Goal: Task Accomplishment & Management: Complete application form

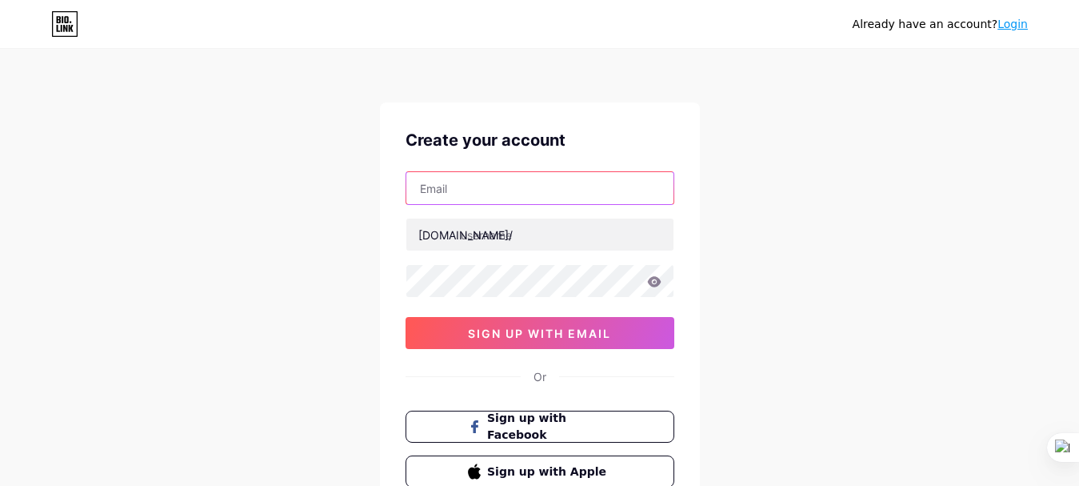
click at [522, 188] on input "text" at bounding box center [539, 188] width 267 height 32
type input "[EMAIL_ADDRESS][DOMAIN_NAME]"
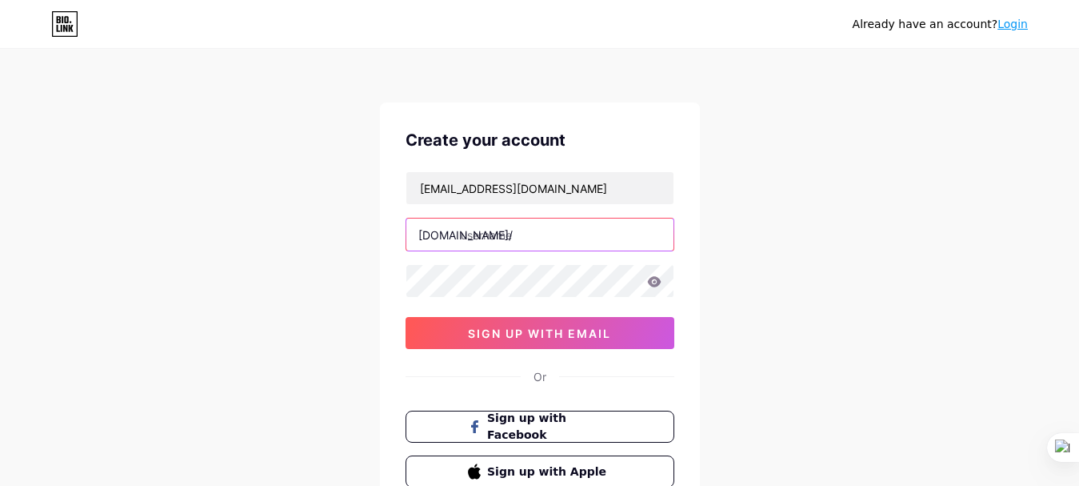
click at [568, 238] on input "text" at bounding box center [539, 234] width 267 height 32
type input "u"
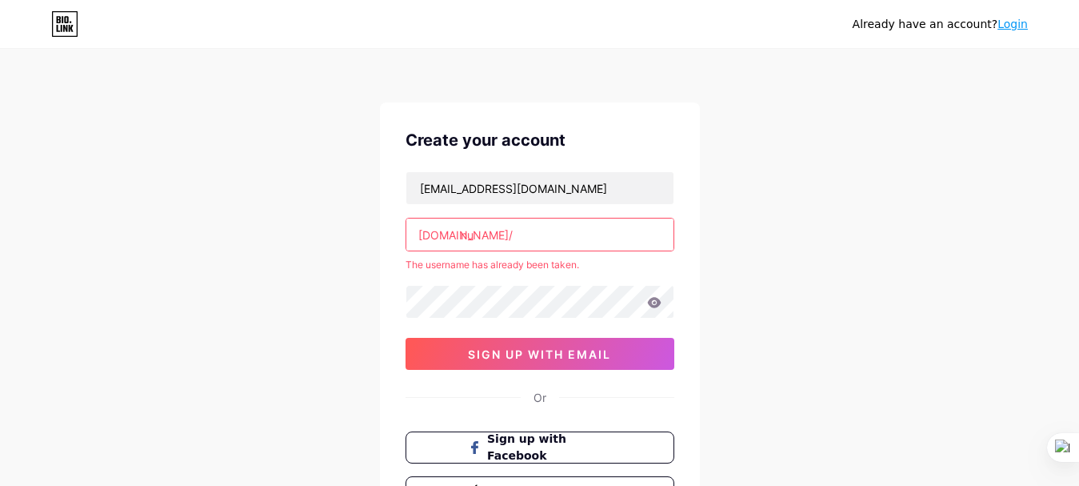
type input "n"
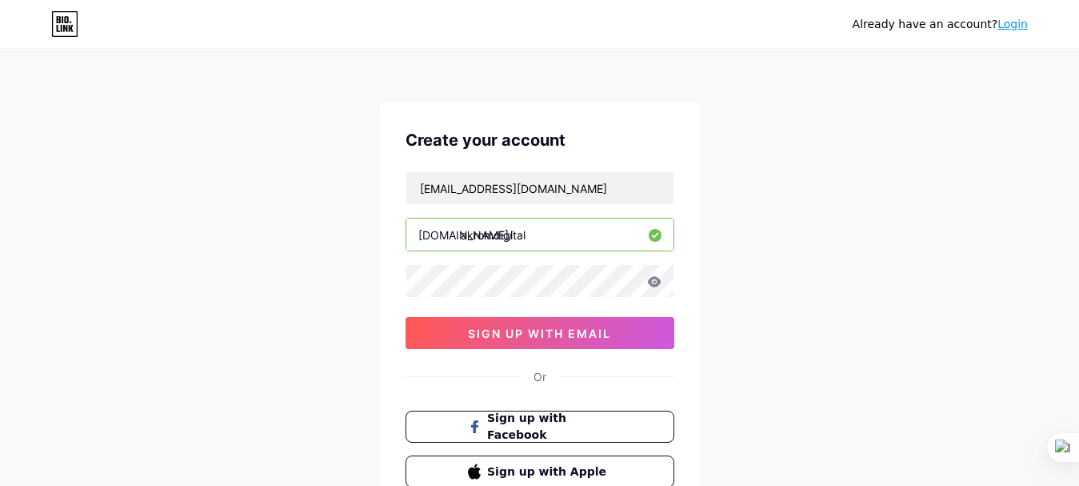
type input "akromdigital"
click at [654, 282] on icon at bounding box center [654, 281] width 14 height 10
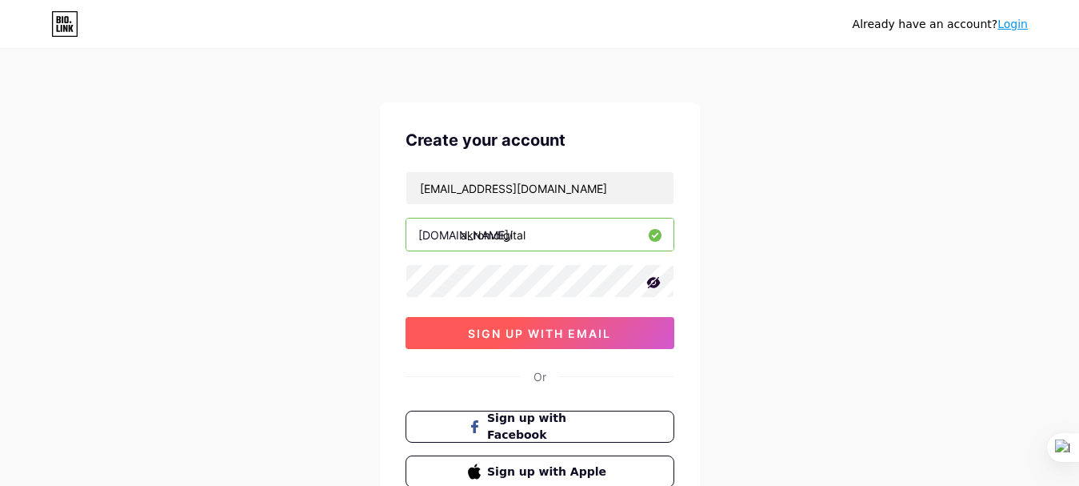
click at [576, 330] on span "sign up with email" at bounding box center [539, 333] width 143 height 14
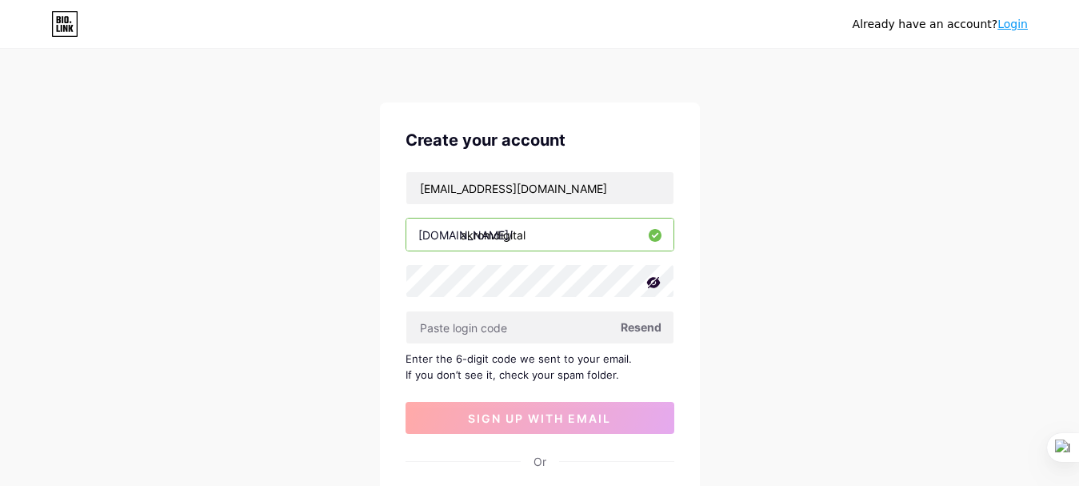
click at [803, 326] on div "Already have an account? Login Create your account [EMAIL_ADDRESS][DOMAIN_NAME]…" at bounding box center [539, 348] width 1079 height 697
click at [522, 327] on input "text" at bounding box center [539, 327] width 267 height 32
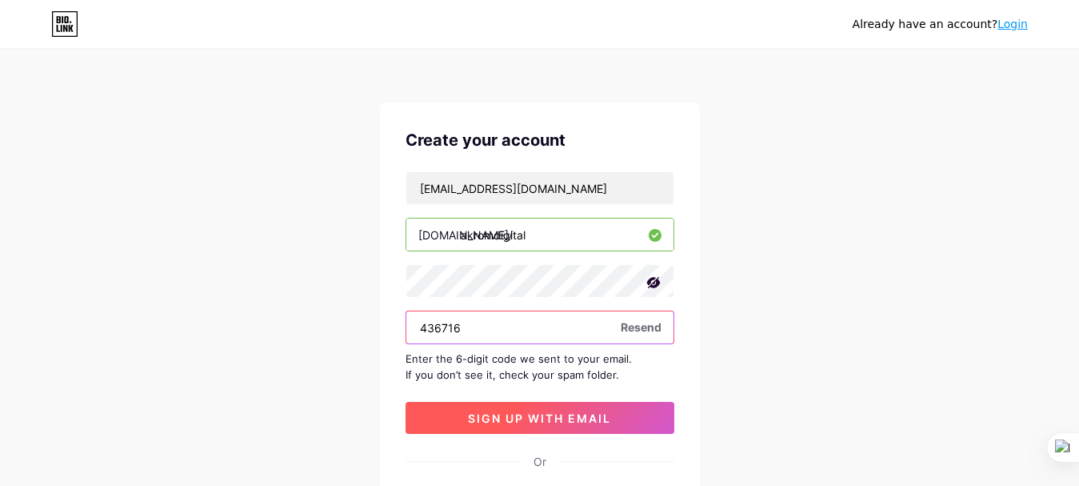
type input "436716"
click at [542, 419] on span "sign up with email" at bounding box center [539, 418] width 143 height 14
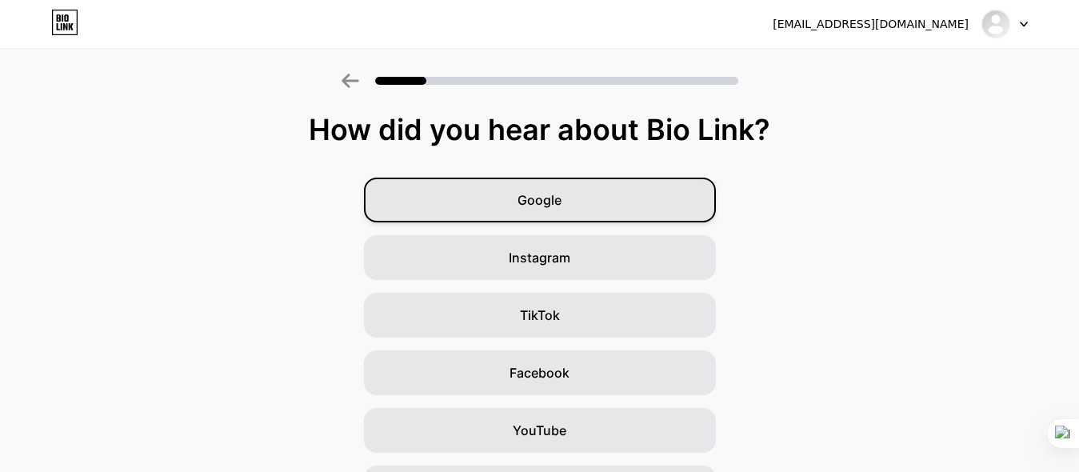
click at [592, 210] on div "Google" at bounding box center [540, 200] width 352 height 45
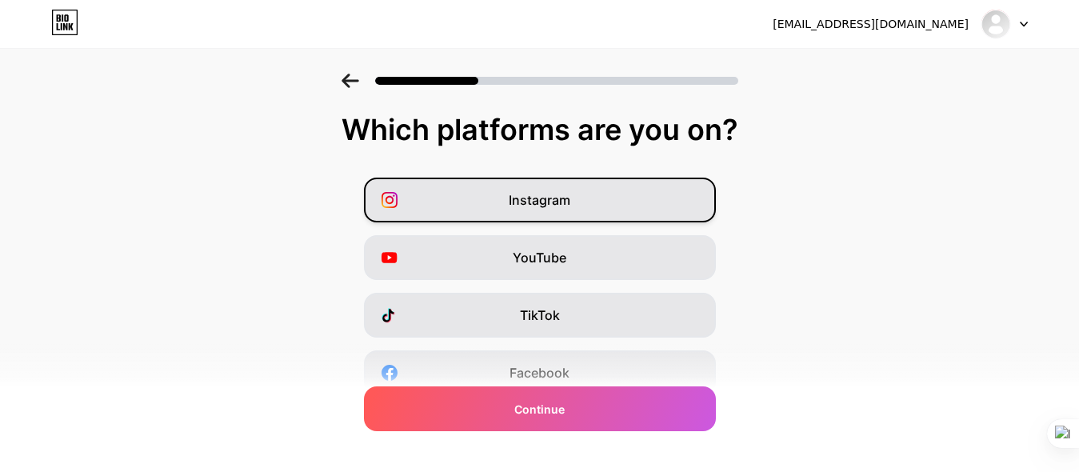
click at [582, 214] on div "Instagram" at bounding box center [540, 200] width 352 height 45
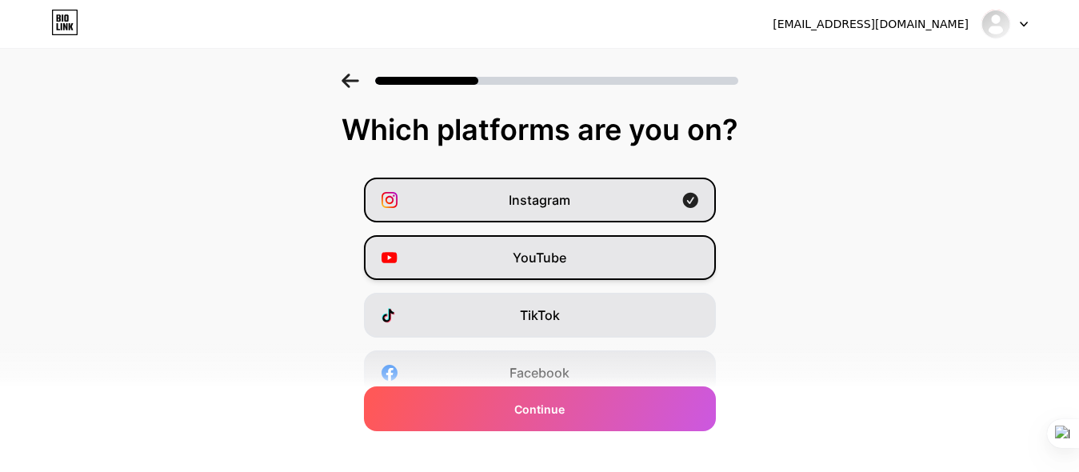
click at [566, 261] on span "YouTube" at bounding box center [540, 257] width 54 height 19
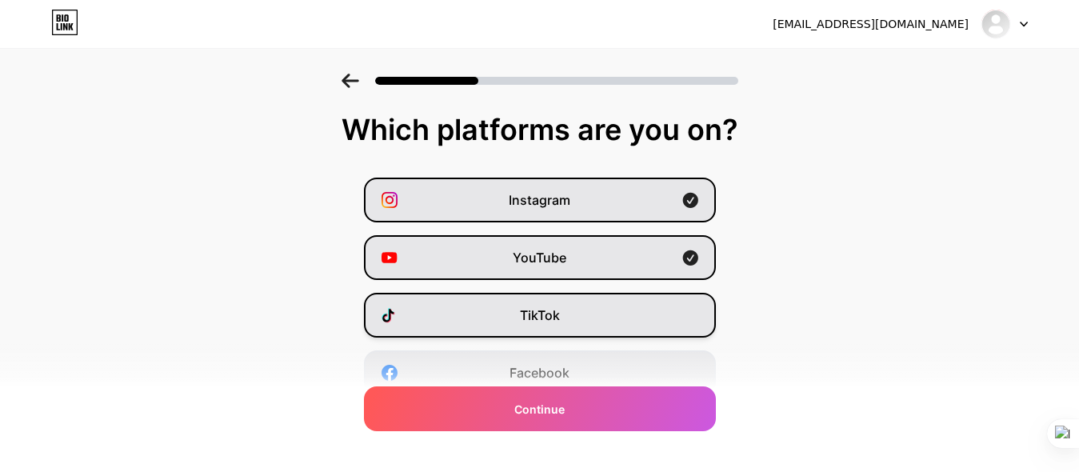
click at [559, 316] on span "TikTok" at bounding box center [540, 315] width 40 height 19
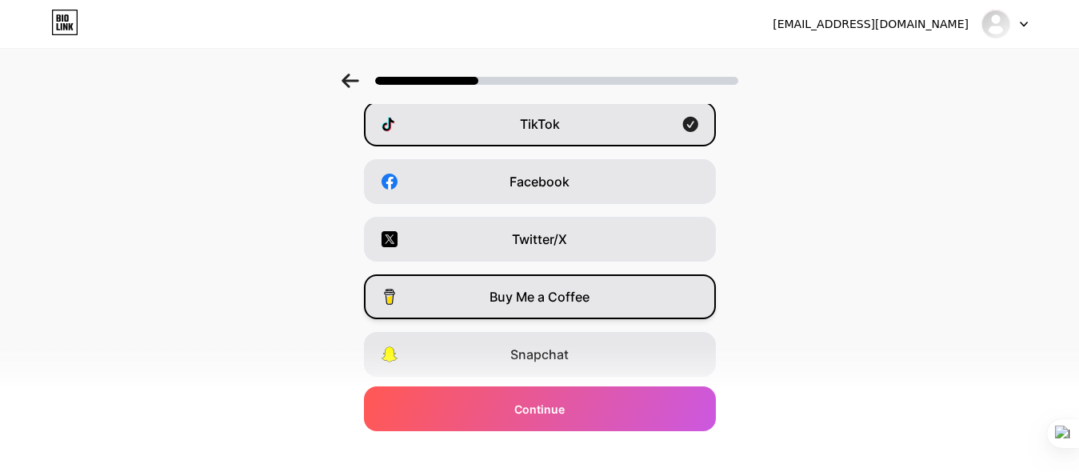
scroll to position [31, 0]
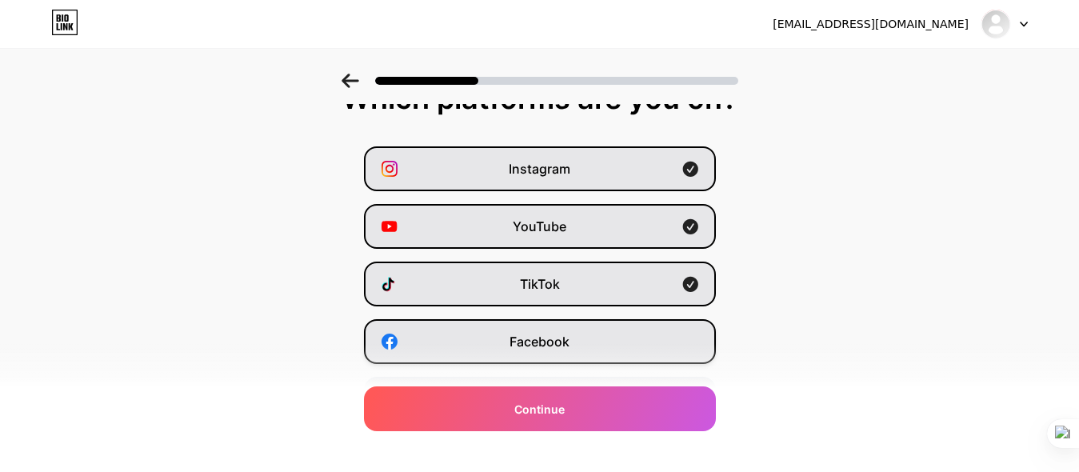
click at [542, 337] on span "Facebook" at bounding box center [540, 341] width 60 height 19
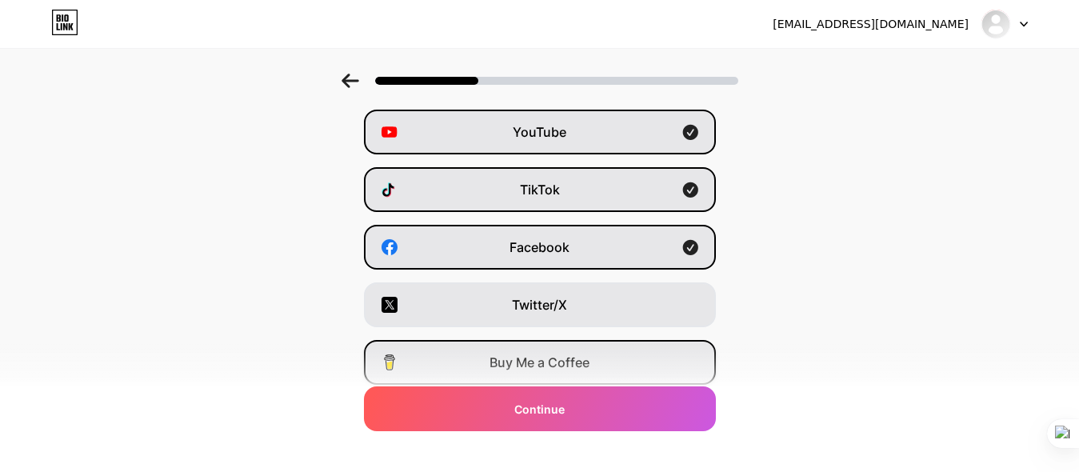
scroll to position [164, 0]
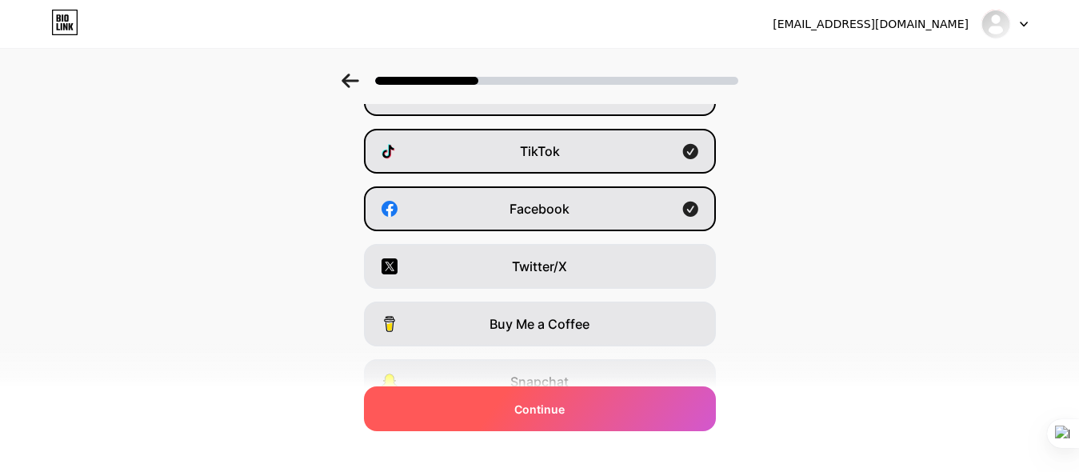
click at [553, 406] on span "Continue" at bounding box center [539, 409] width 50 height 17
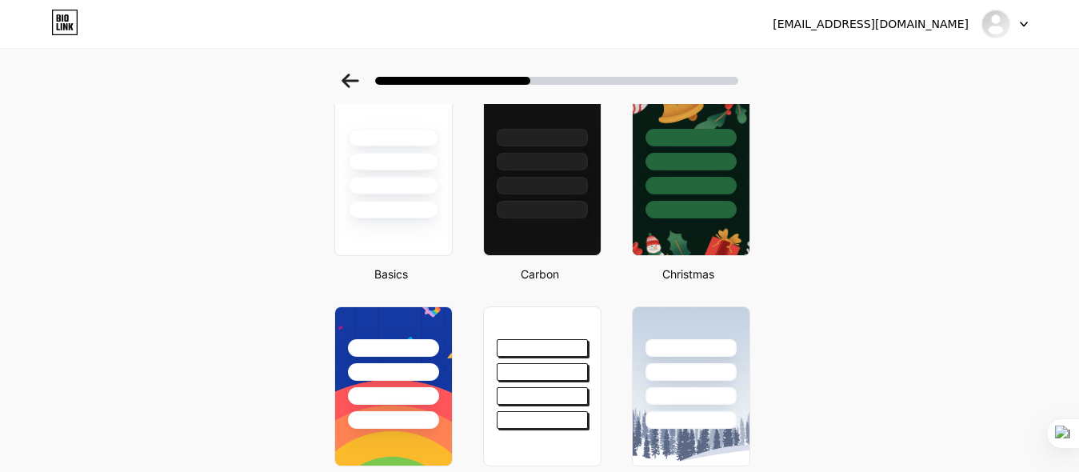
scroll to position [0, 0]
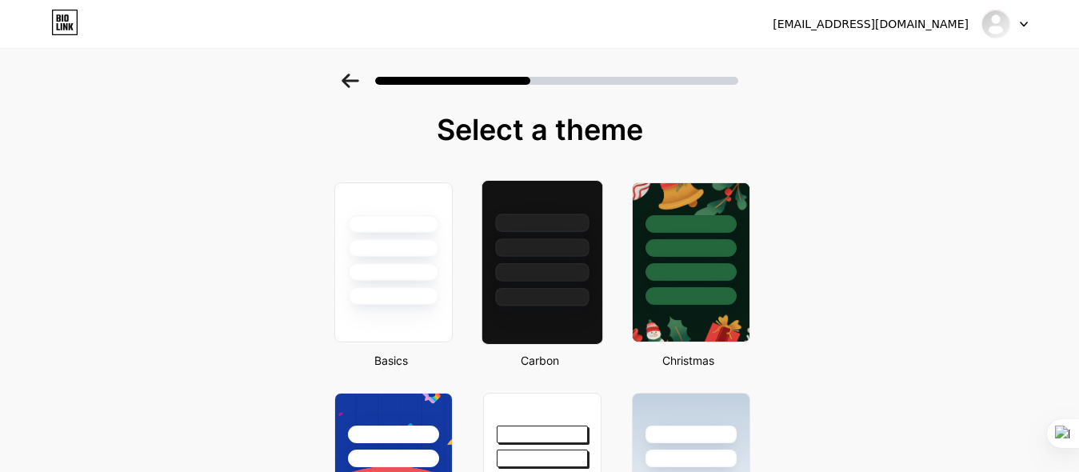
click at [532, 277] on div at bounding box center [542, 272] width 94 height 18
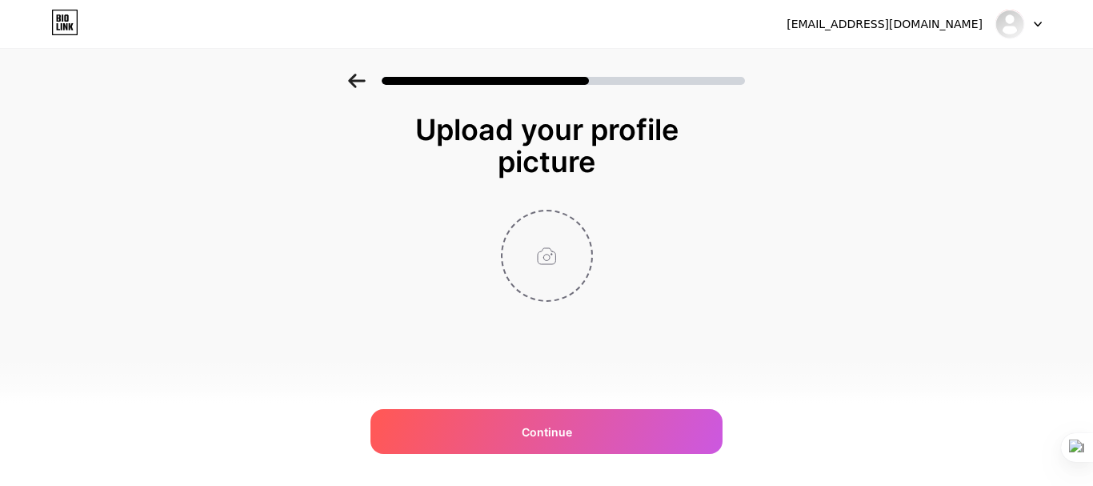
click at [551, 268] on input "file" at bounding box center [546, 255] width 89 height 89
type input "C:\fakepath\bigstock-Programming-Web-Banner-Best-P-258081862-e1568260000221.jpg"
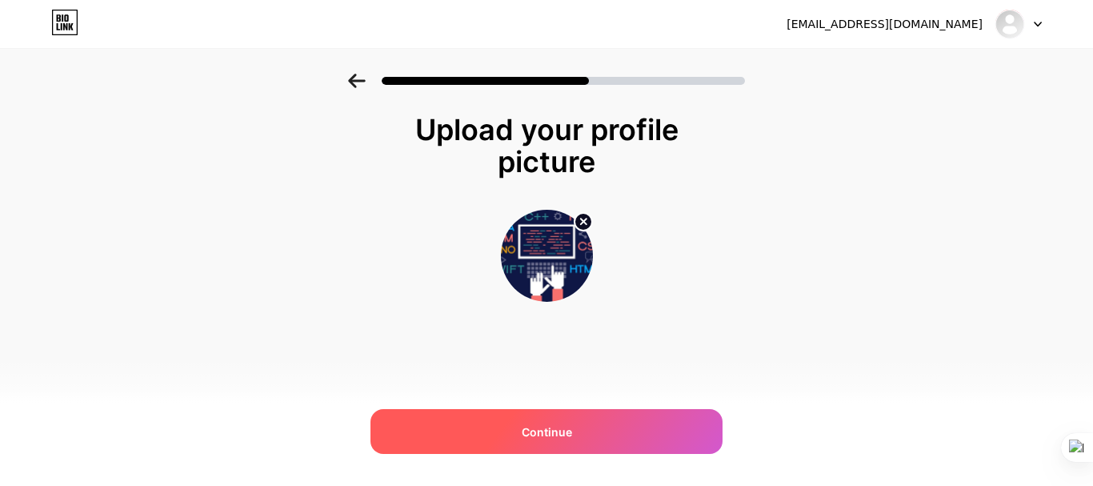
click at [550, 417] on div "Continue" at bounding box center [546, 431] width 352 height 45
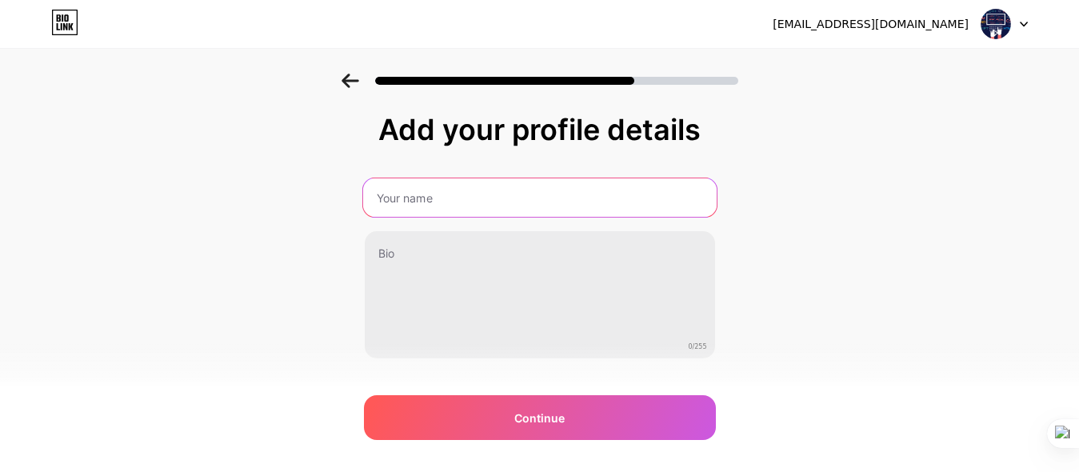
click at [480, 196] on input "text" at bounding box center [539, 197] width 354 height 38
type input "akromdigital"
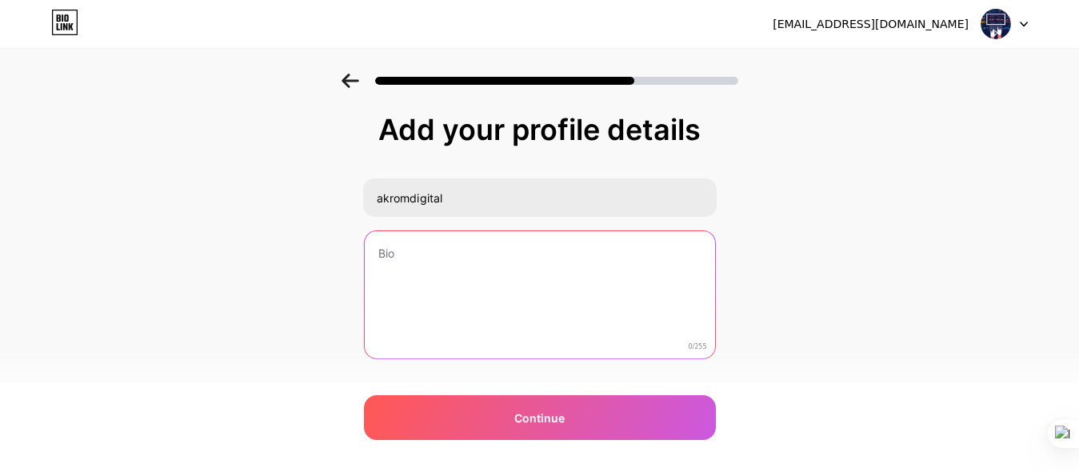
click at [434, 243] on textarea at bounding box center [540, 295] width 350 height 129
paste textarea "nuhadigital 📚 Produk Digital | Ebook| Worksheet | Template | Tema Plugin| Video…"
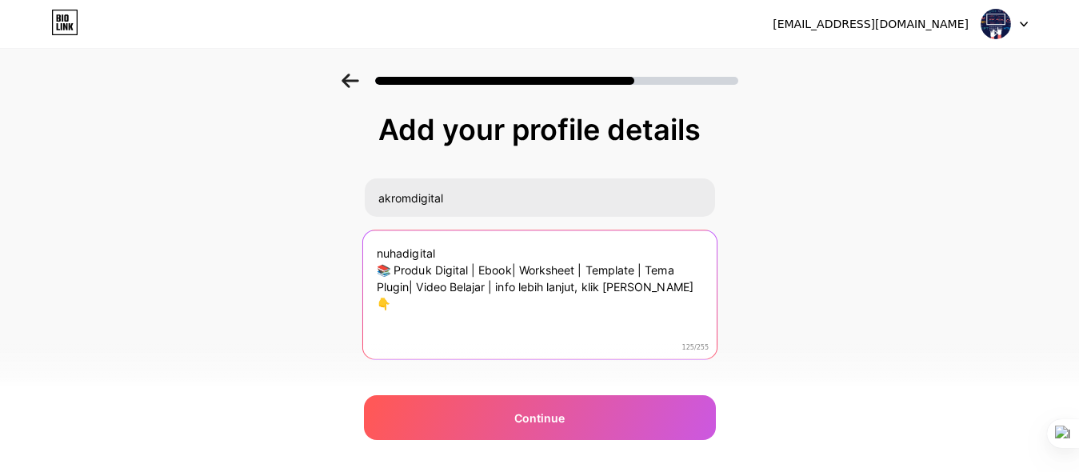
drag, startPoint x: 453, startPoint y: 250, endPoint x: 378, endPoint y: 250, distance: 74.4
click at [378, 250] on textarea "nuhadigital 📚 Produk Digital | Ebook| Worksheet | Template | Tema Plugin| Video…" at bounding box center [539, 295] width 354 height 130
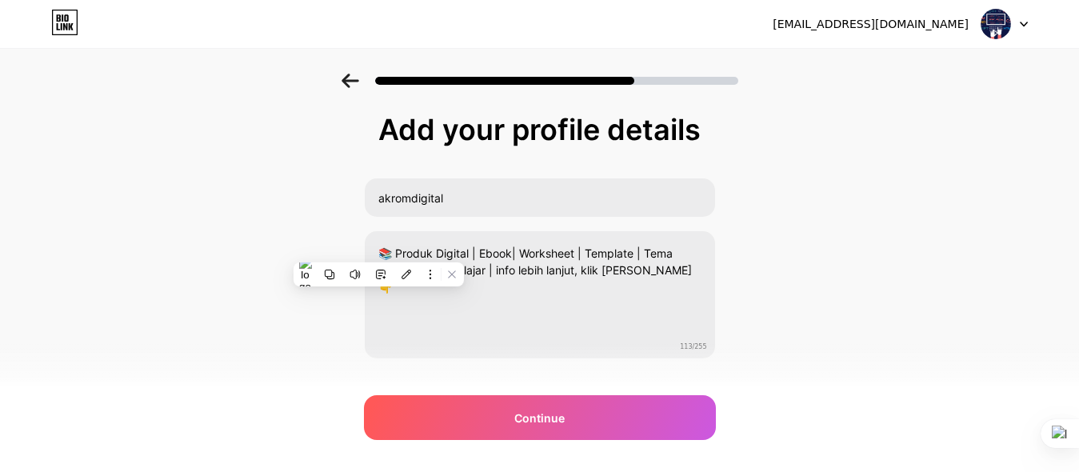
click at [834, 298] on div "Add your profile details akromdigital 📚 Produk Digital | Ebook| Worksheet | Tem…" at bounding box center [539, 257] width 1079 height 366
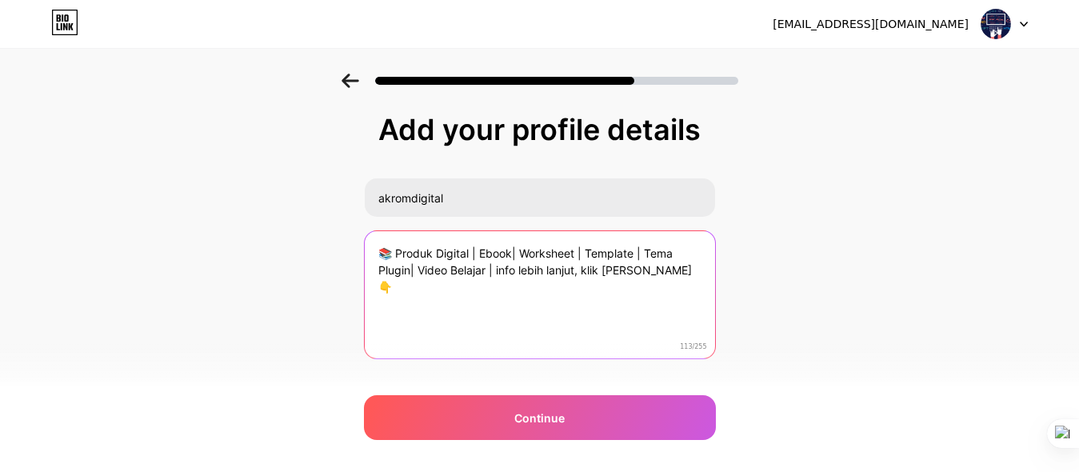
click at [417, 274] on textarea "📚 Produk Digital | Ebook| Worksheet | Template | Tema Plugin| Video Belajar | i…" at bounding box center [540, 295] width 350 height 129
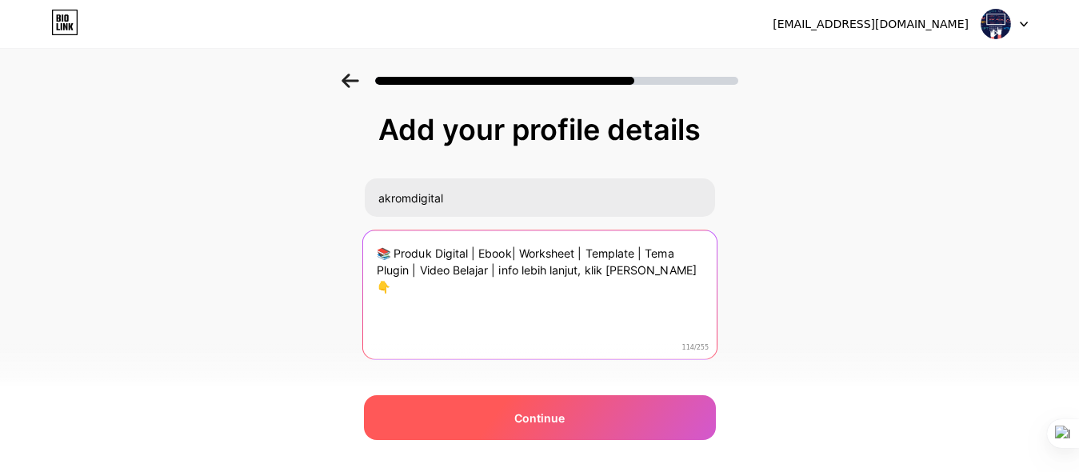
type textarea "📚 Produk Digital | Ebook| Worksheet | Template | Tema Plugin | Video Belajar | …"
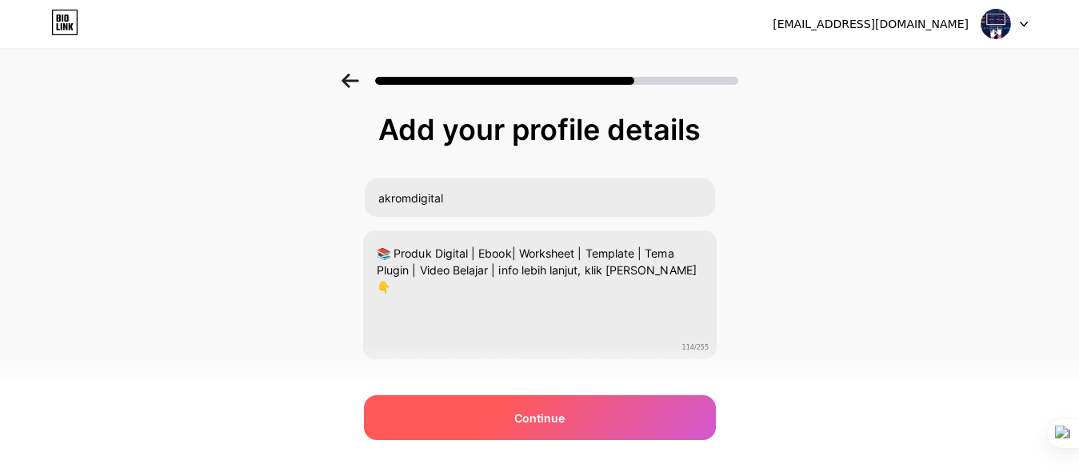
click at [580, 406] on div "Continue" at bounding box center [540, 417] width 352 height 45
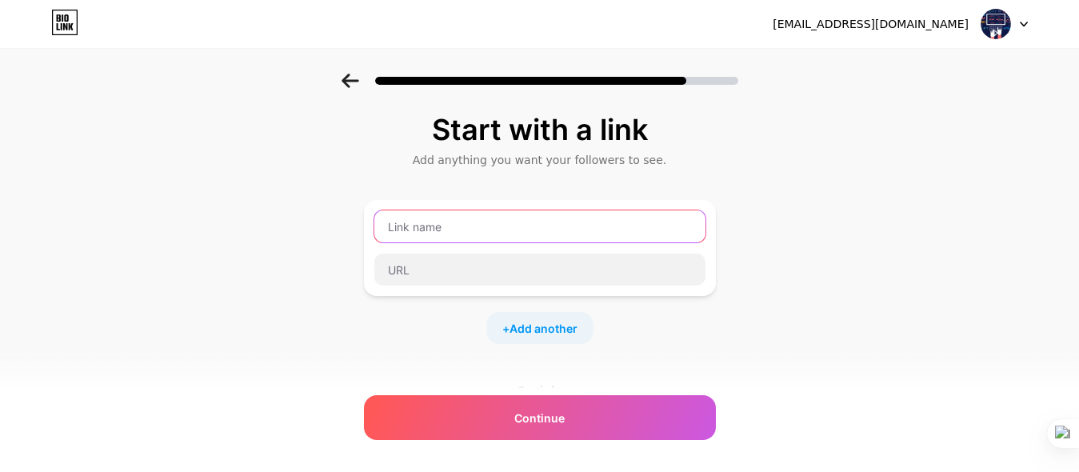
click at [467, 224] on input "text" at bounding box center [539, 226] width 331 height 32
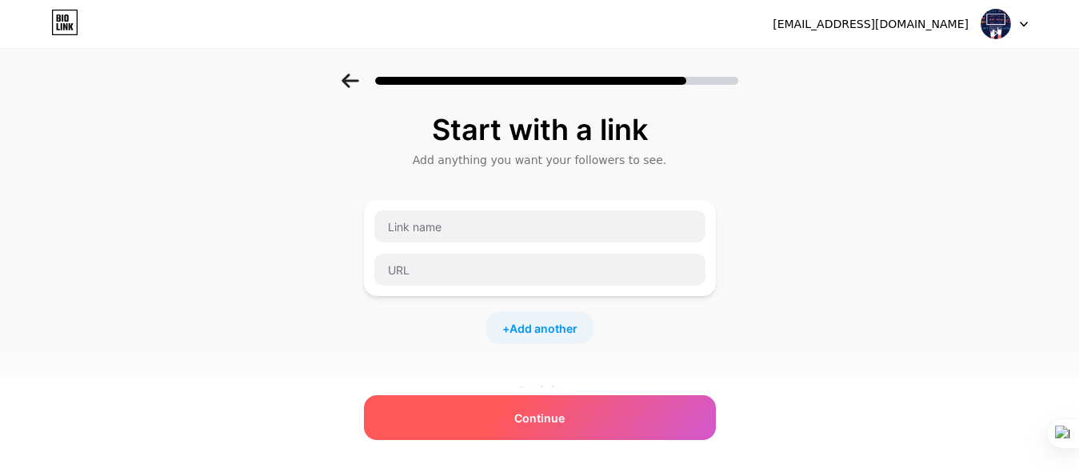
click at [534, 410] on span "Continue" at bounding box center [539, 418] width 50 height 17
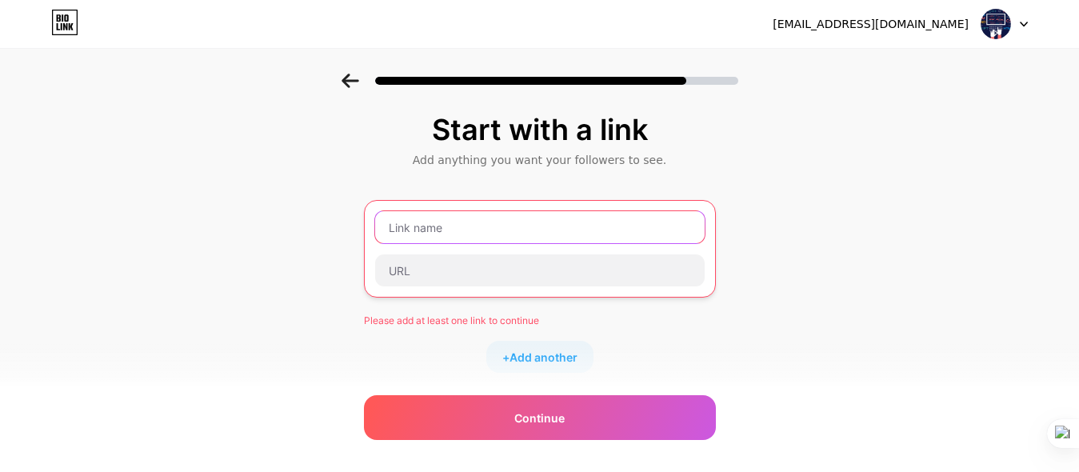
click at [490, 229] on input "text" at bounding box center [540, 227] width 330 height 32
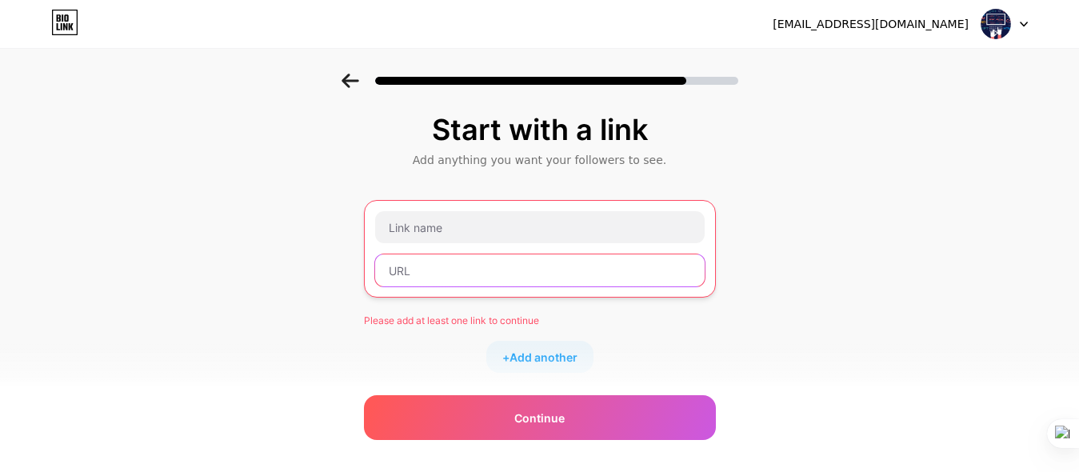
click at [468, 267] on input "text" at bounding box center [540, 270] width 330 height 32
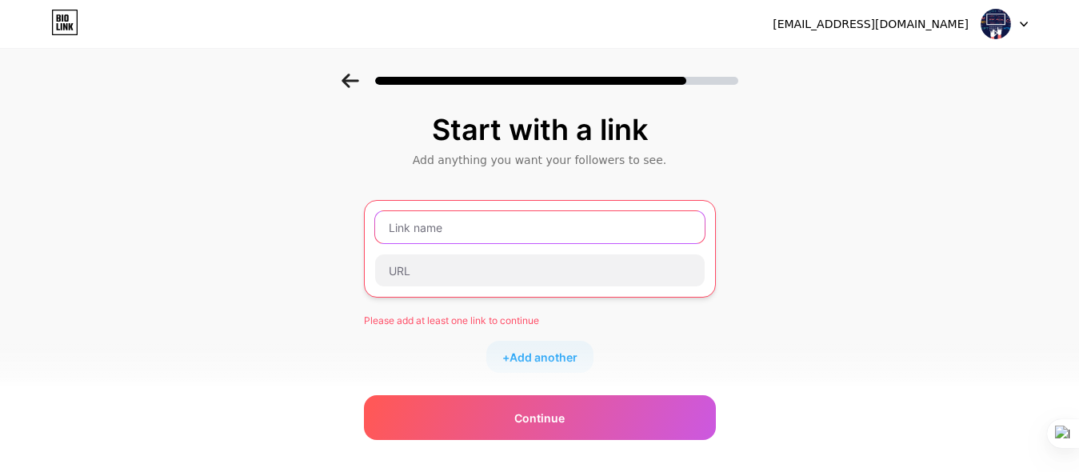
click at [469, 226] on input "text" at bounding box center [540, 227] width 330 height 32
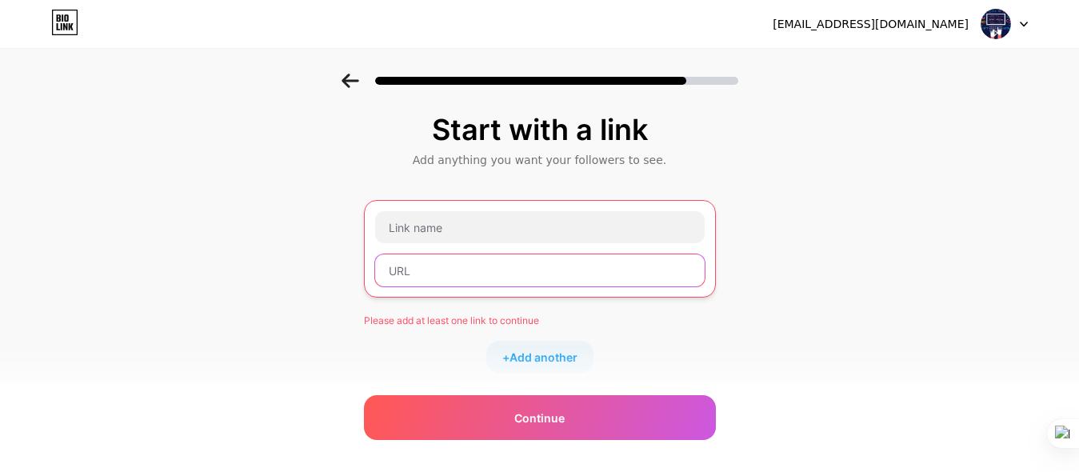
click at [464, 263] on input "text" at bounding box center [540, 270] width 330 height 32
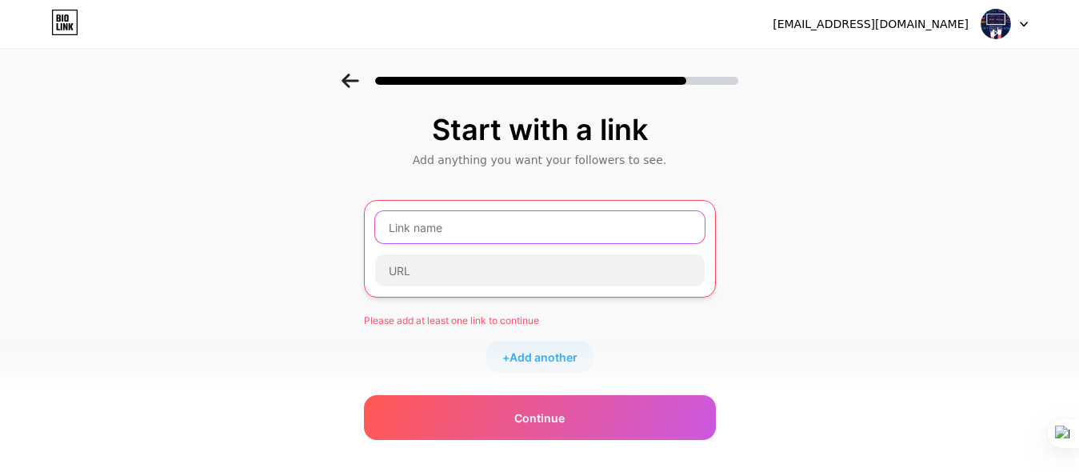
click at [463, 229] on input "text" at bounding box center [540, 227] width 330 height 32
click at [541, 358] on span "Add another" at bounding box center [544, 357] width 68 height 17
click at [451, 226] on input "text" at bounding box center [540, 227] width 330 height 32
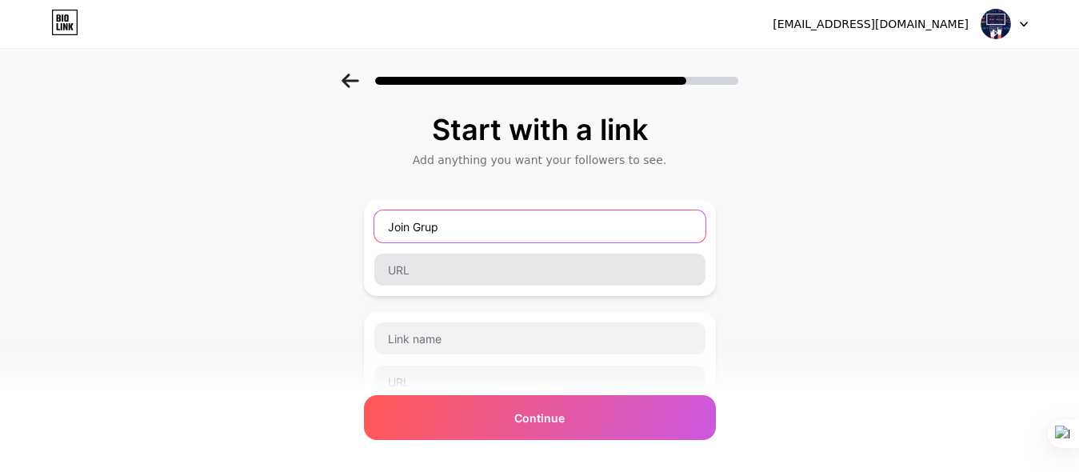
type input "Join Grup"
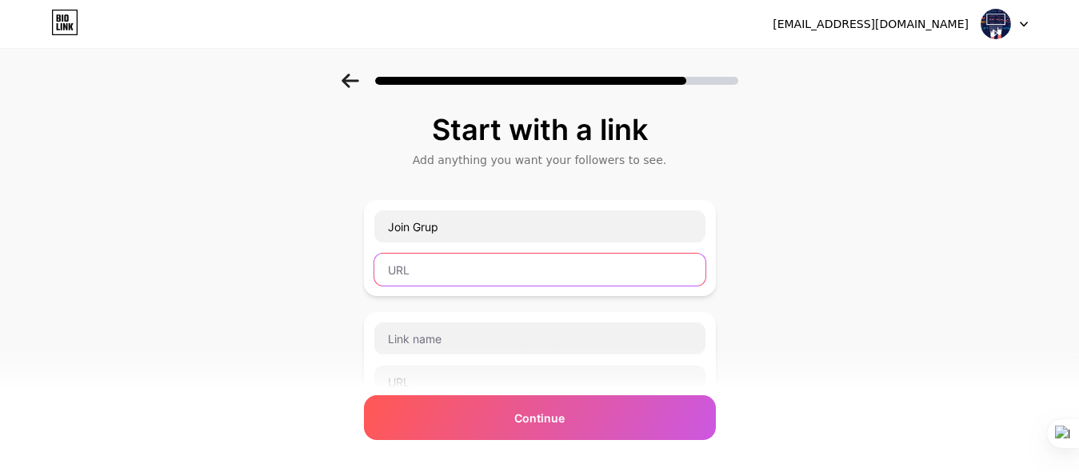
click at [478, 269] on input "text" at bounding box center [539, 270] width 331 height 32
paste input "nuhadigital 📚 Produk Digital | Ebook| Worksheet | Template | Tema Plugin| Video…"
type input "nuhadigital 📚 Produk Digital | Ebook| Worksheet | Template | Tema Plugin| Video…"
click at [511, 277] on input "text" at bounding box center [539, 270] width 331 height 32
paste input "[URL][DOMAIN_NAME]"
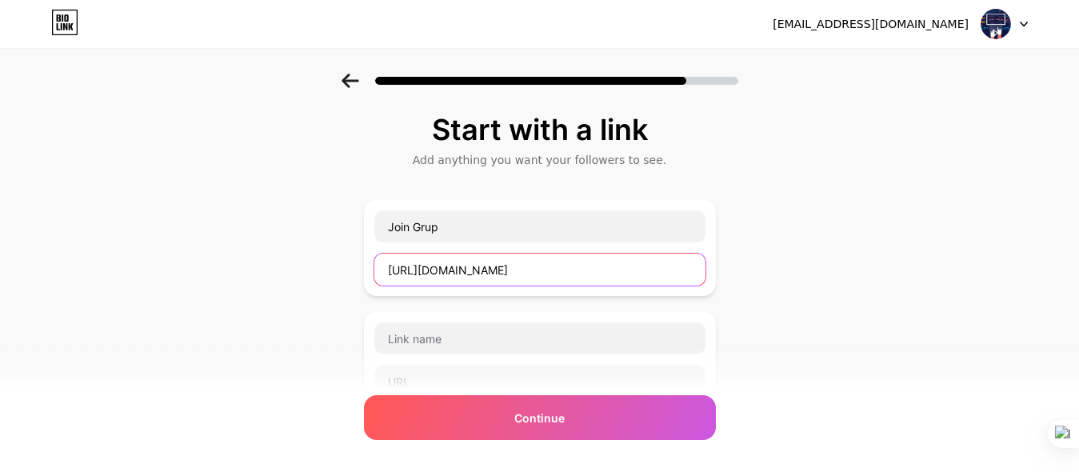
type input "[URL][DOMAIN_NAME]"
click at [788, 338] on div "Start with a link Add anything you want your followers to see. Join Grup [URL][…" at bounding box center [539, 411] width 1079 height 674
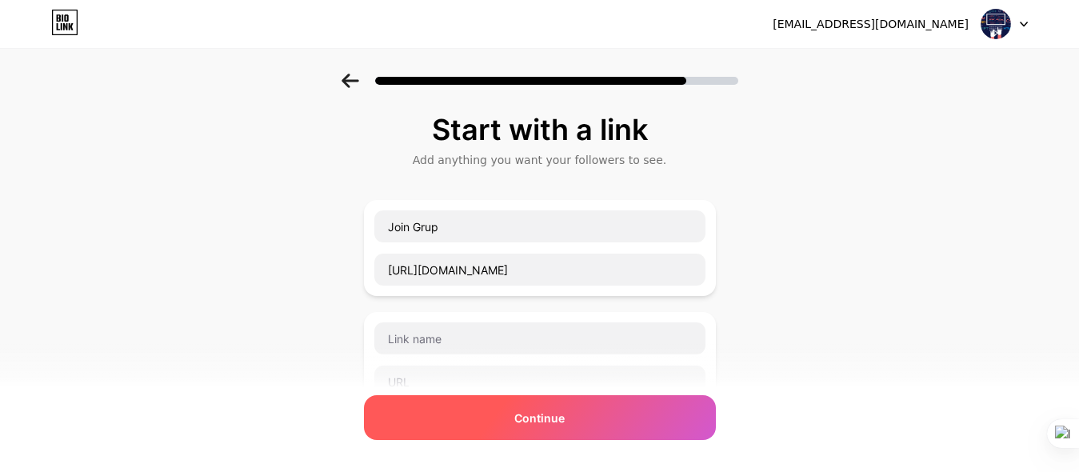
click at [581, 422] on div "Continue" at bounding box center [540, 417] width 352 height 45
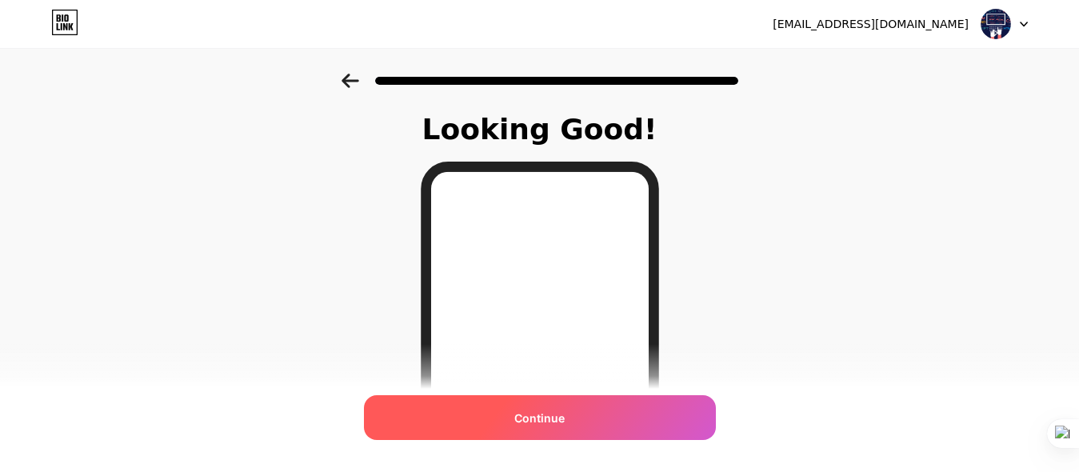
click at [550, 405] on div "Continue" at bounding box center [540, 417] width 352 height 45
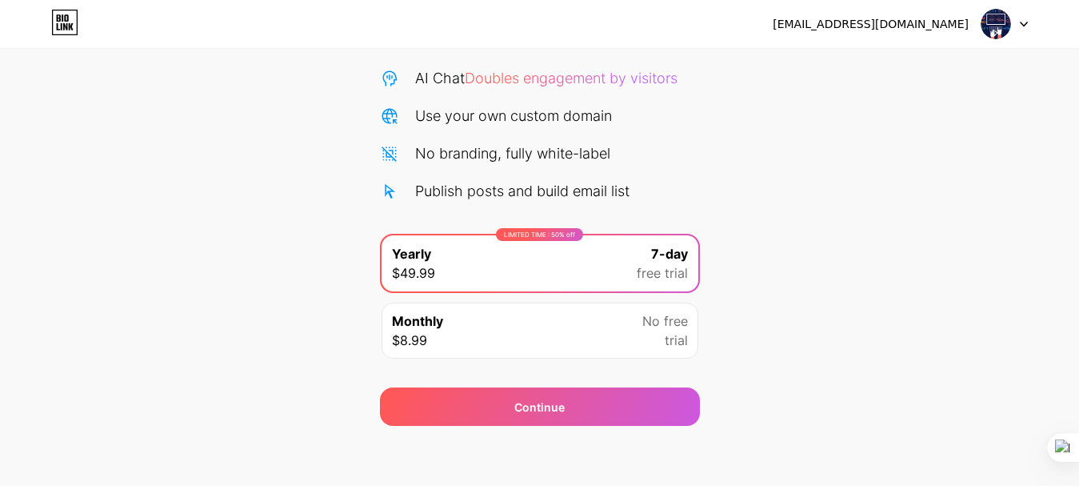
scroll to position [158, 0]
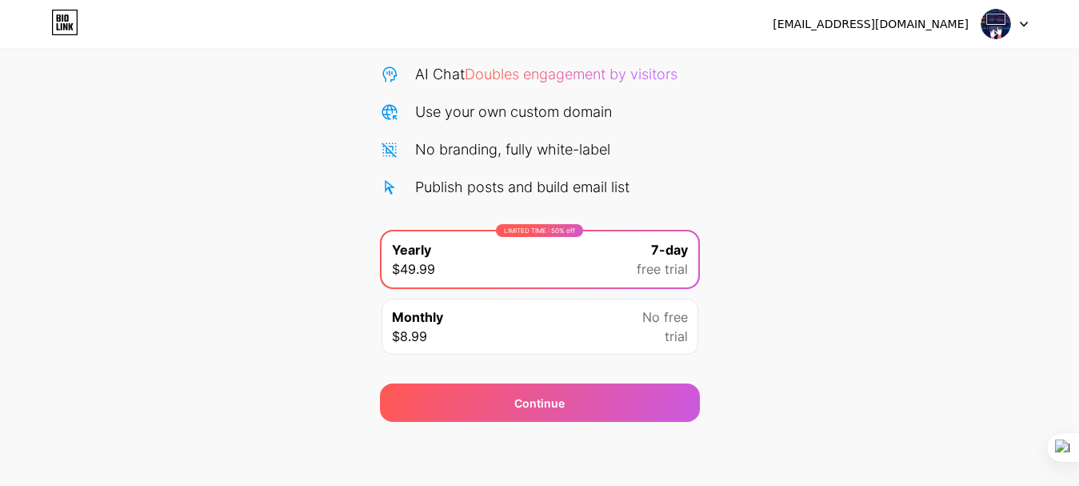
click at [714, 199] on div "Start your 7 day free trial Cancel anytime. We will send you an email 2 days be…" at bounding box center [539, 168] width 1079 height 506
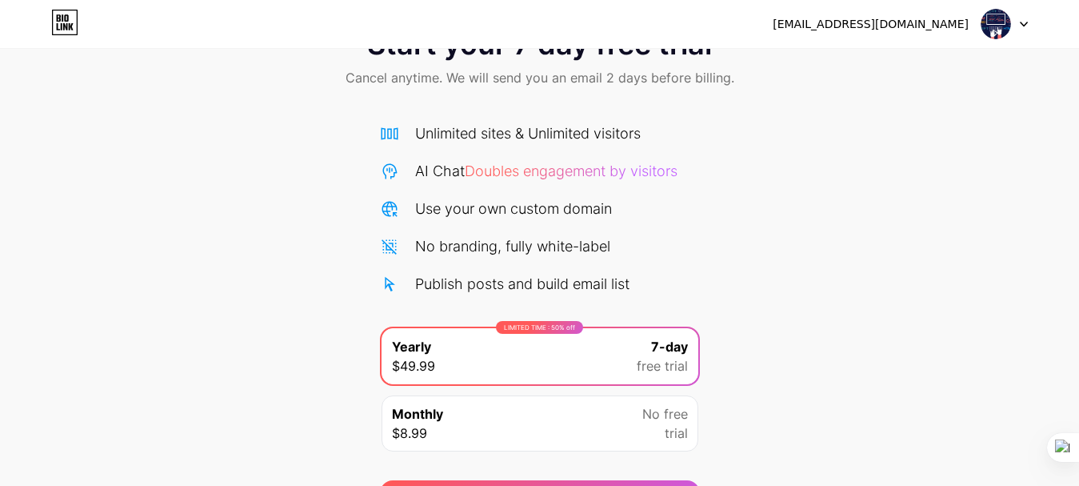
scroll to position [0, 0]
